Goal: Transaction & Acquisition: Purchase product/service

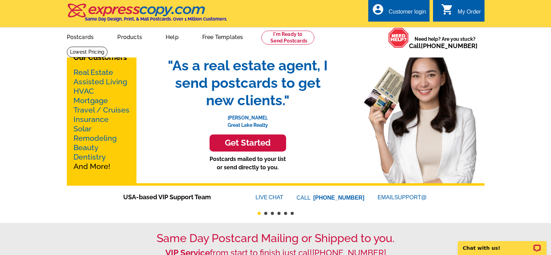
click at [103, 72] on link "Real Estate" at bounding box center [93, 72] width 40 height 9
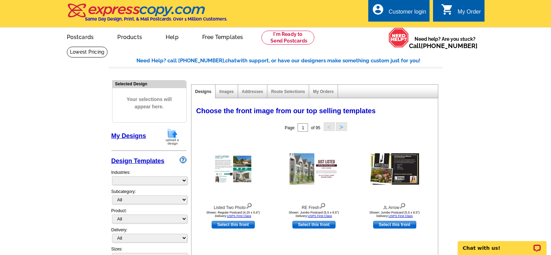
select select "785"
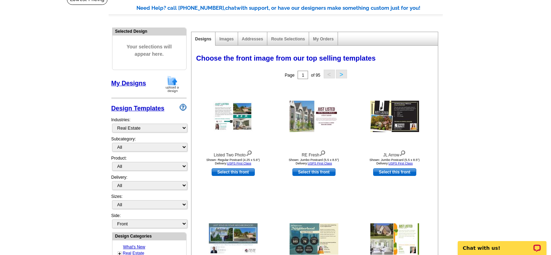
scroll to position [70, 0]
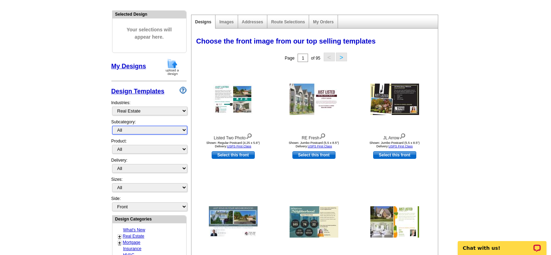
click at [166, 129] on select "All RE/MAX® Referrals Keller Williams® Berkshire Hathaway Home Services Century…" at bounding box center [149, 130] width 75 height 9
select select "807"
click at [112, 126] on select "All RE/MAX® Referrals Keller Williams® Berkshire Hathaway Home Services Century…" at bounding box center [149, 130] width 75 height 9
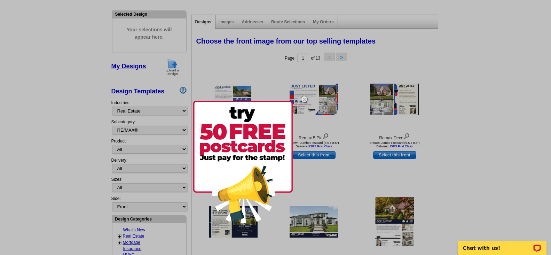
click at [303, 99] on img at bounding box center [304, 99] width 20 height 20
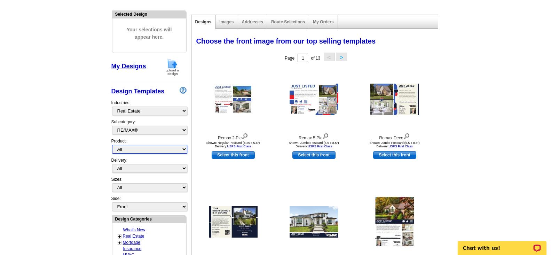
click at [164, 150] on select "All Postcards Letters and flyers Business Cards Door Hangers Greeting Cards" at bounding box center [149, 149] width 75 height 9
select select "1"
click at [112, 145] on select "All Postcards Letters and flyers Business Cards Door Hangers Greeting Cards" at bounding box center [149, 149] width 75 height 9
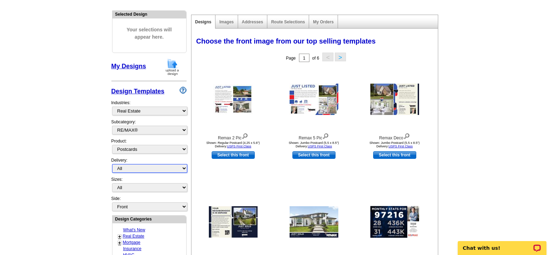
click at [183, 170] on select "All First Class Mail Shipped to Me EDDM Save 66% on Postage" at bounding box center [149, 168] width 75 height 9
select select "3"
click at [112, 164] on select "All First Class Mail Shipped to Me EDDM Save 66% on Postage" at bounding box center [149, 168] width 75 height 9
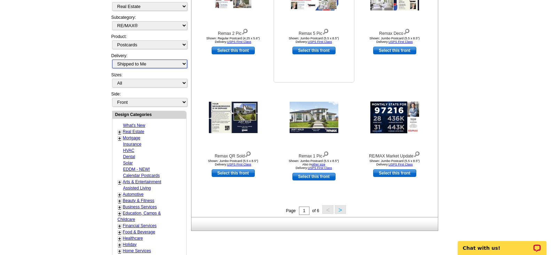
scroll to position [209, 0]
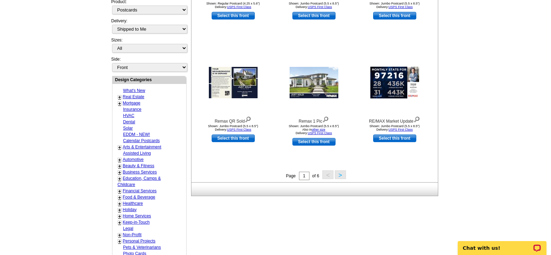
click at [340, 174] on button ">" at bounding box center [340, 174] width 11 height 9
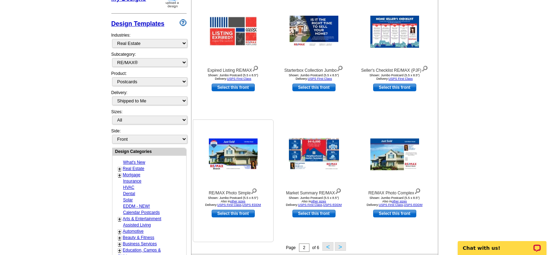
scroll to position [137, 0]
click at [234, 214] on link "Select this front" at bounding box center [232, 213] width 43 height 8
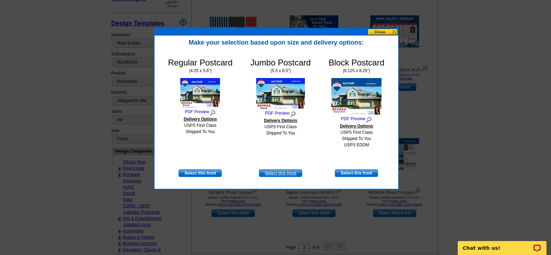
click at [282, 172] on link "Select this front" at bounding box center [280, 173] width 43 height 8
select select "2"
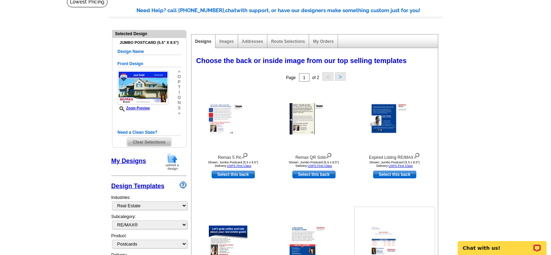
scroll to position [35, 0]
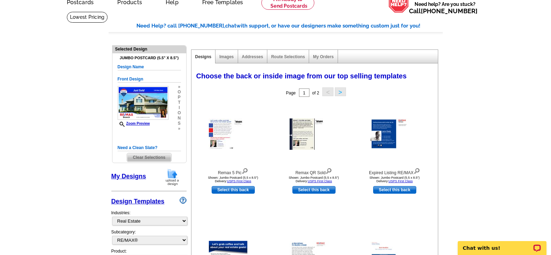
click at [340, 90] on button ">" at bounding box center [340, 91] width 11 height 9
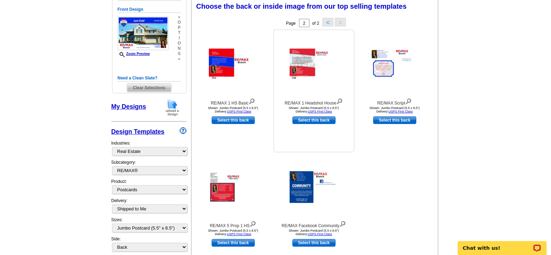
scroll to position [70, 0]
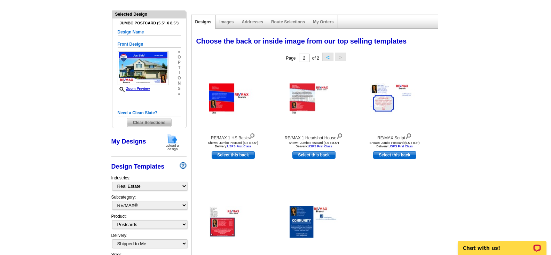
click at [326, 58] on button "<" at bounding box center [327, 57] width 11 height 9
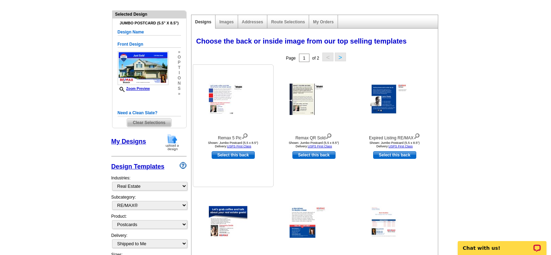
click at [221, 94] on img at bounding box center [233, 98] width 49 height 31
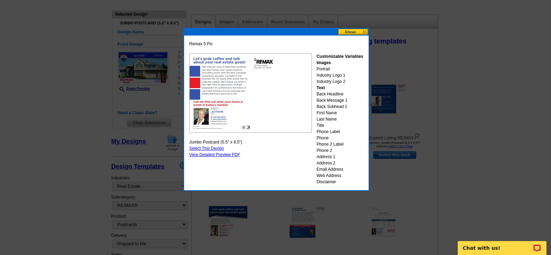
click at [348, 31] on button at bounding box center [353, 32] width 31 height 7
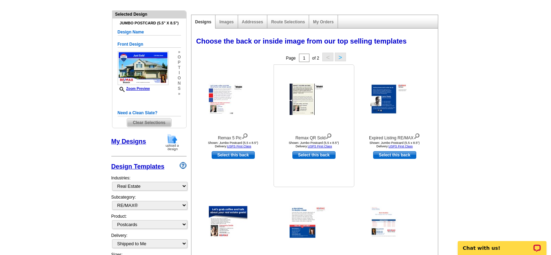
click at [303, 103] on img at bounding box center [313, 98] width 49 height 31
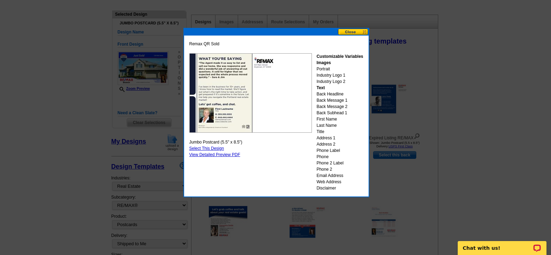
click at [357, 32] on button at bounding box center [353, 32] width 31 height 7
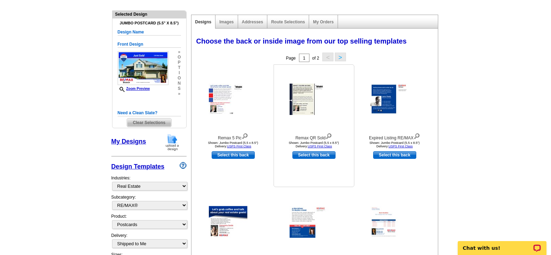
scroll to position [104, 0]
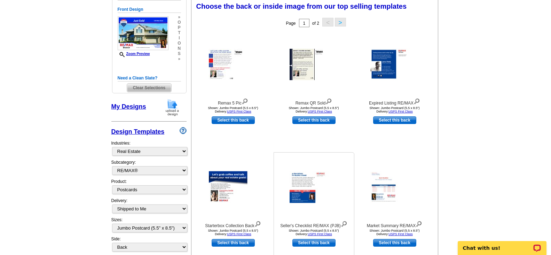
click at [309, 244] on link "Select this back" at bounding box center [313, 243] width 43 height 8
select select "front"
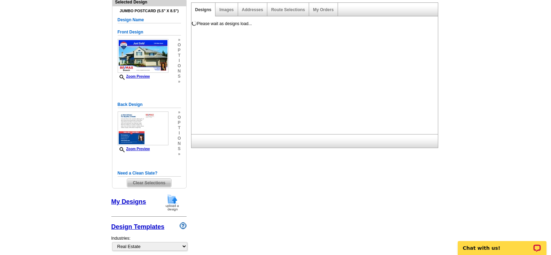
scroll to position [70, 0]
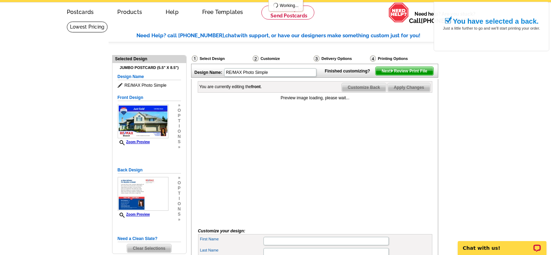
scroll to position [70, 0]
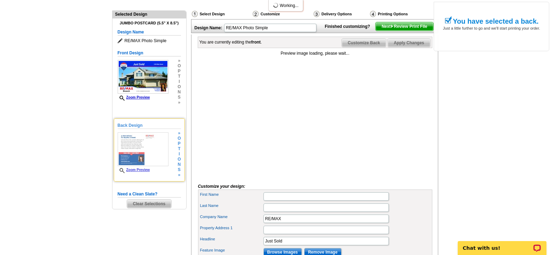
click at [135, 171] on link "Zoom Preview" at bounding box center [134, 170] width 32 height 4
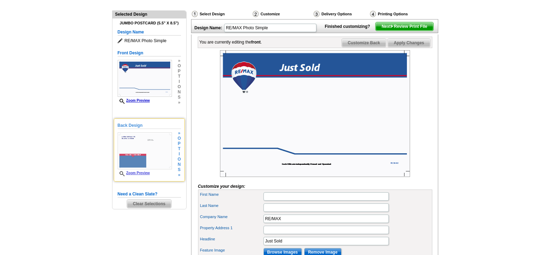
click at [145, 174] on link "Zoom Preview" at bounding box center [134, 173] width 32 height 4
click at [133, 171] on span "Zoom Preview" at bounding box center [145, 173] width 54 height 5
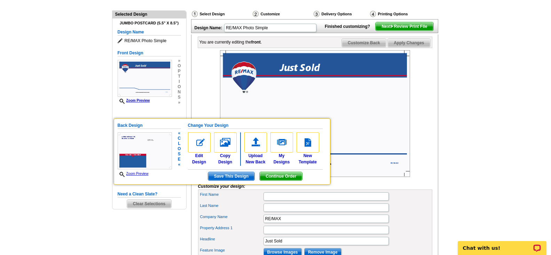
click at [133, 171] on span "Zoom Preview" at bounding box center [145, 174] width 54 height 6
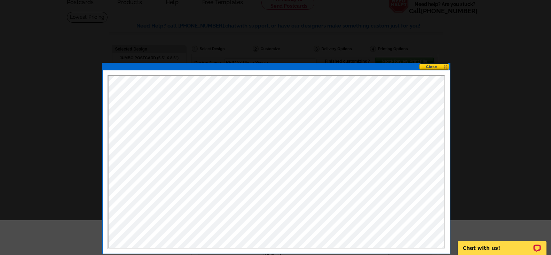
scroll to position [0, 0]
click at [437, 67] on button at bounding box center [434, 66] width 31 height 7
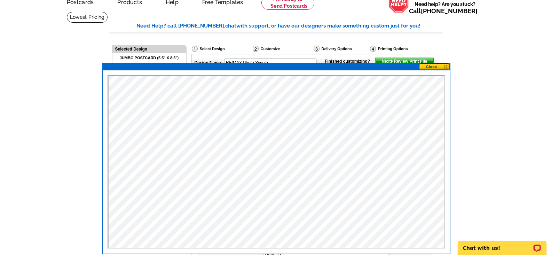
click at [437, 67] on button at bounding box center [434, 66] width 31 height 7
click at [447, 65] on button at bounding box center [434, 66] width 31 height 7
click at [445, 65] on button at bounding box center [434, 66] width 31 height 7
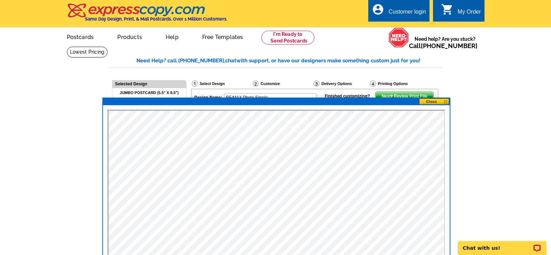
click at [446, 101] on button at bounding box center [434, 101] width 31 height 7
click at [445, 101] on button at bounding box center [434, 101] width 31 height 7
click at [432, 100] on button at bounding box center [434, 101] width 31 height 7
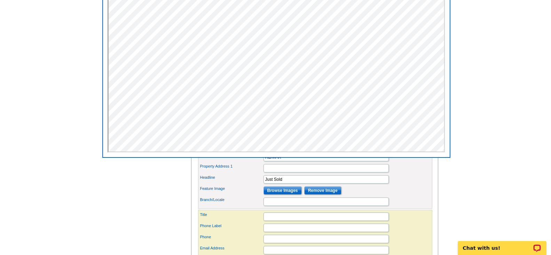
scroll to position [174, 0]
